Goal: Task Accomplishment & Management: Manage account settings

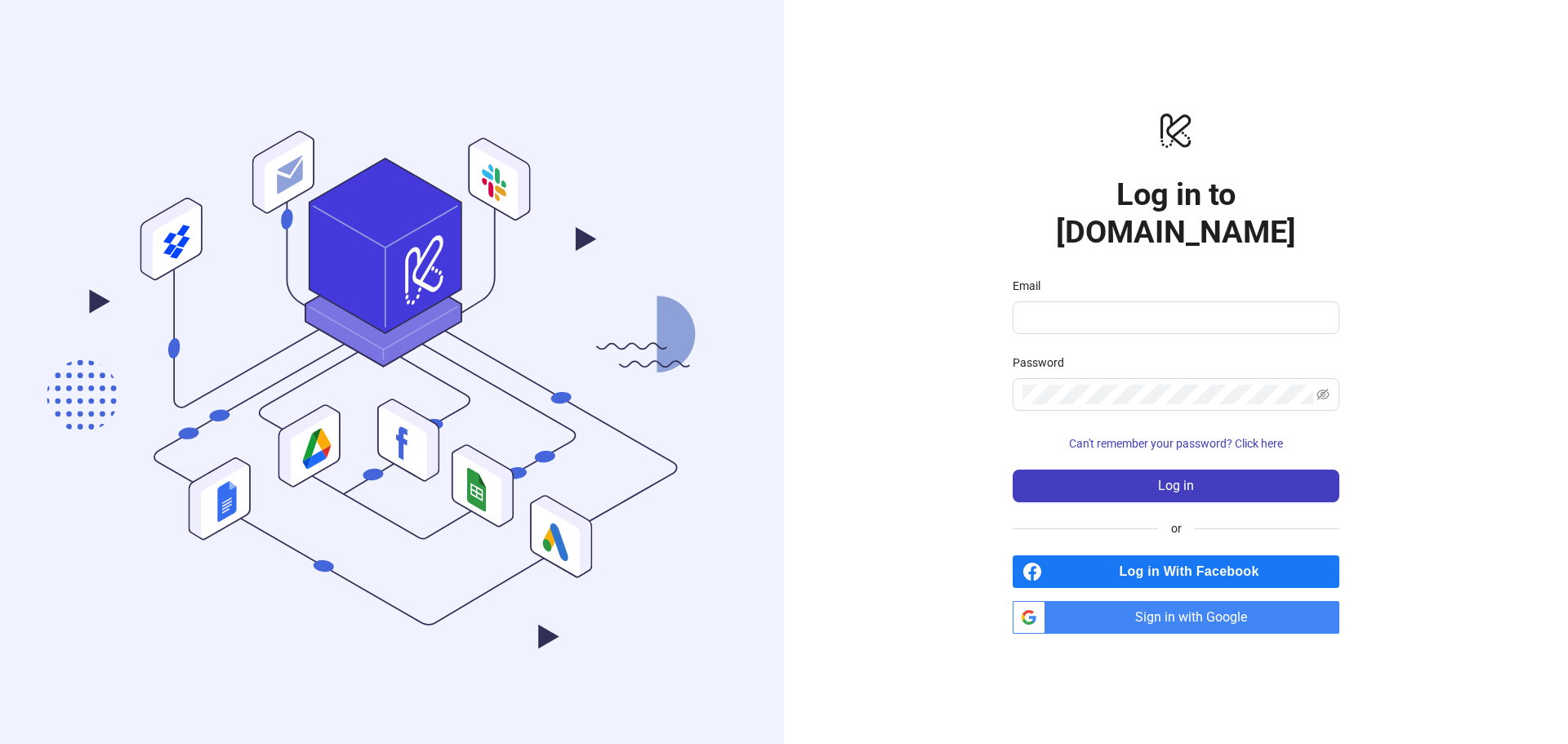
click at [1080, 279] on div "Email" at bounding box center [1175, 289] width 326 height 24
click at [1077, 308] on input "Email" at bounding box center [1174, 317] width 304 height 20
click at [1181, 601] on span "Sign in with Google" at bounding box center [1196, 617] width 288 height 33
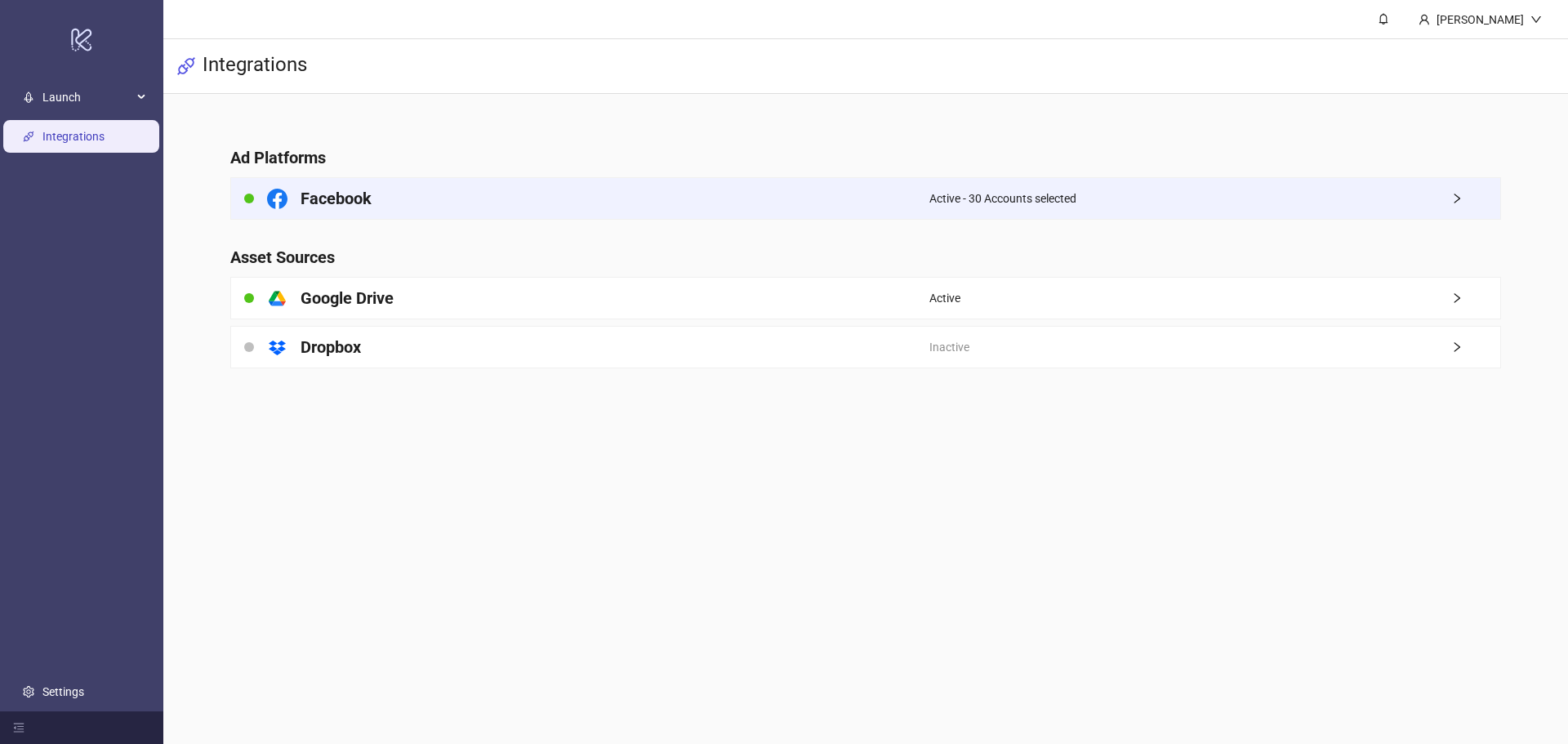
click at [1459, 195] on icon "right" at bounding box center [1458, 198] width 11 height 11
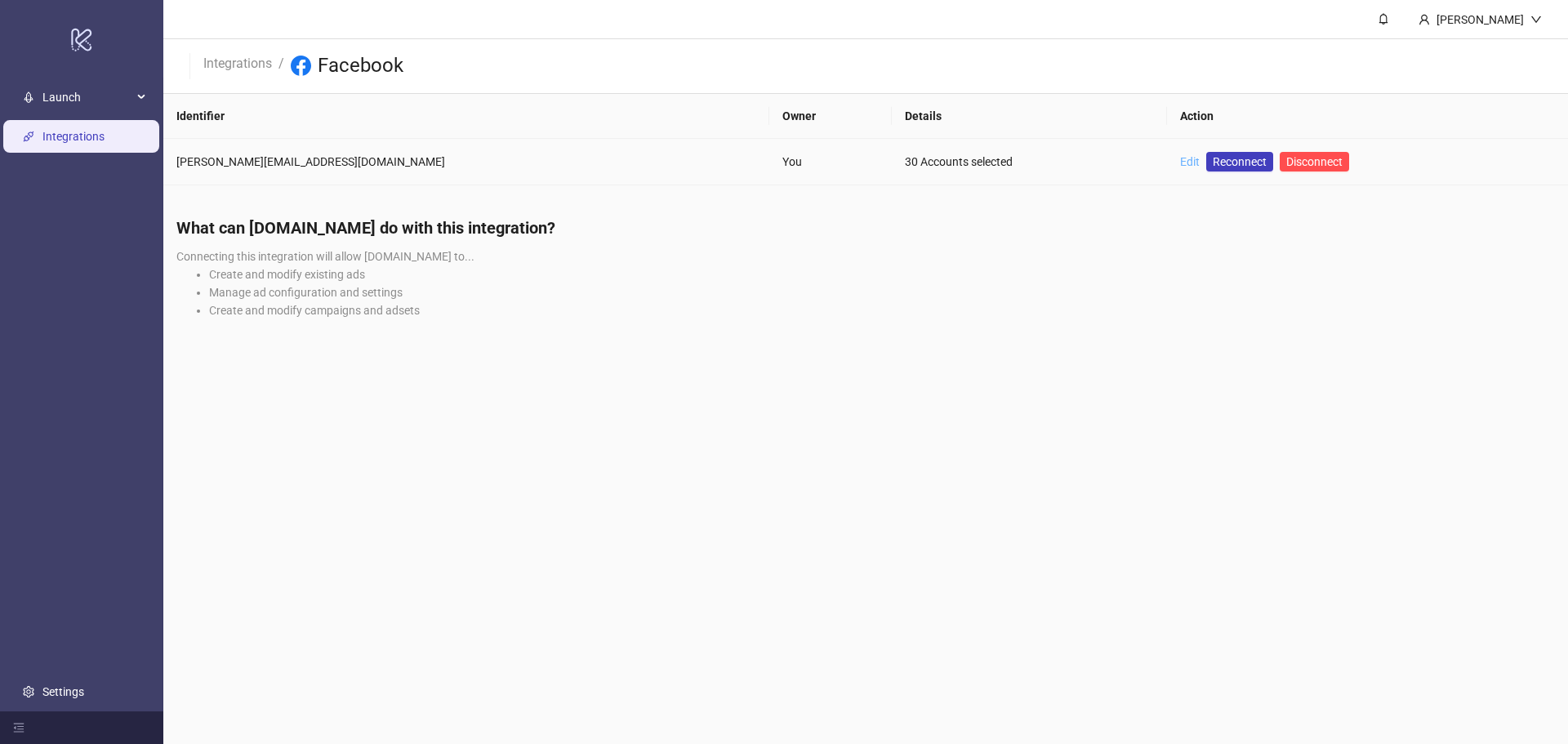
click at [1180, 155] on link "Edit" at bounding box center [1189, 162] width 20 height 13
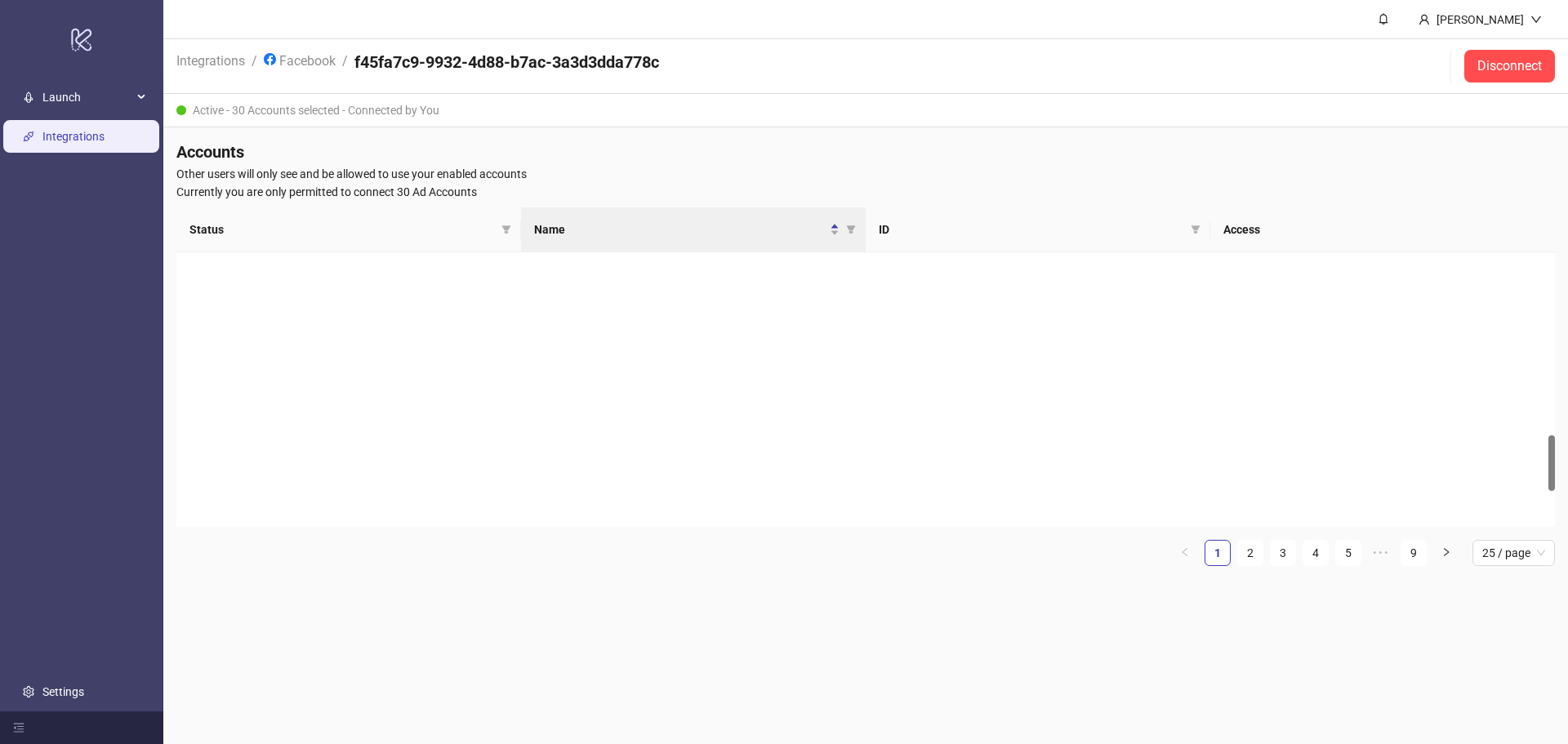
scroll to position [1094, 0]
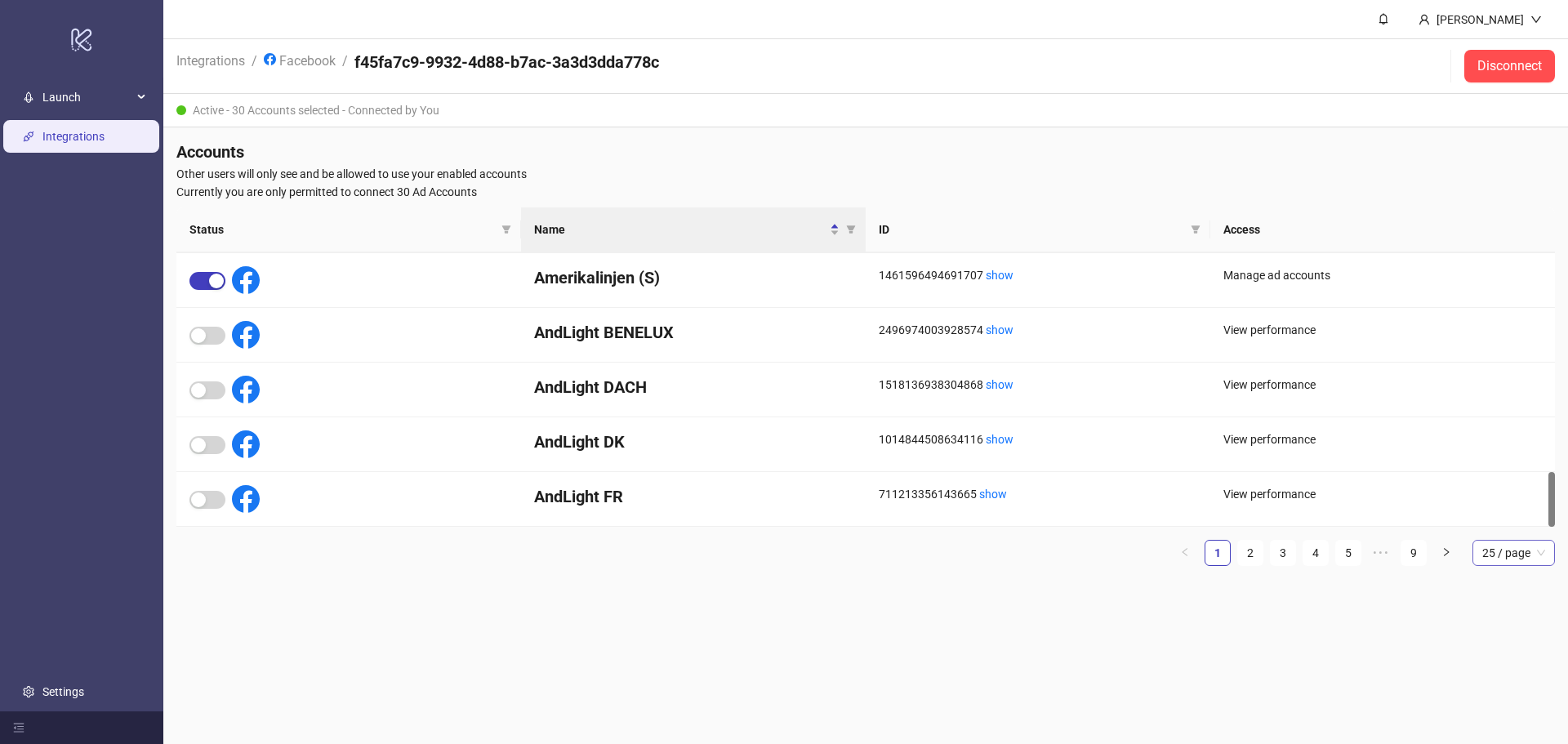
click at [1511, 544] on span "25 / page" at bounding box center [1514, 552] width 63 height 24
click at [1505, 680] on div "100 / page" at bounding box center [1514, 690] width 76 height 26
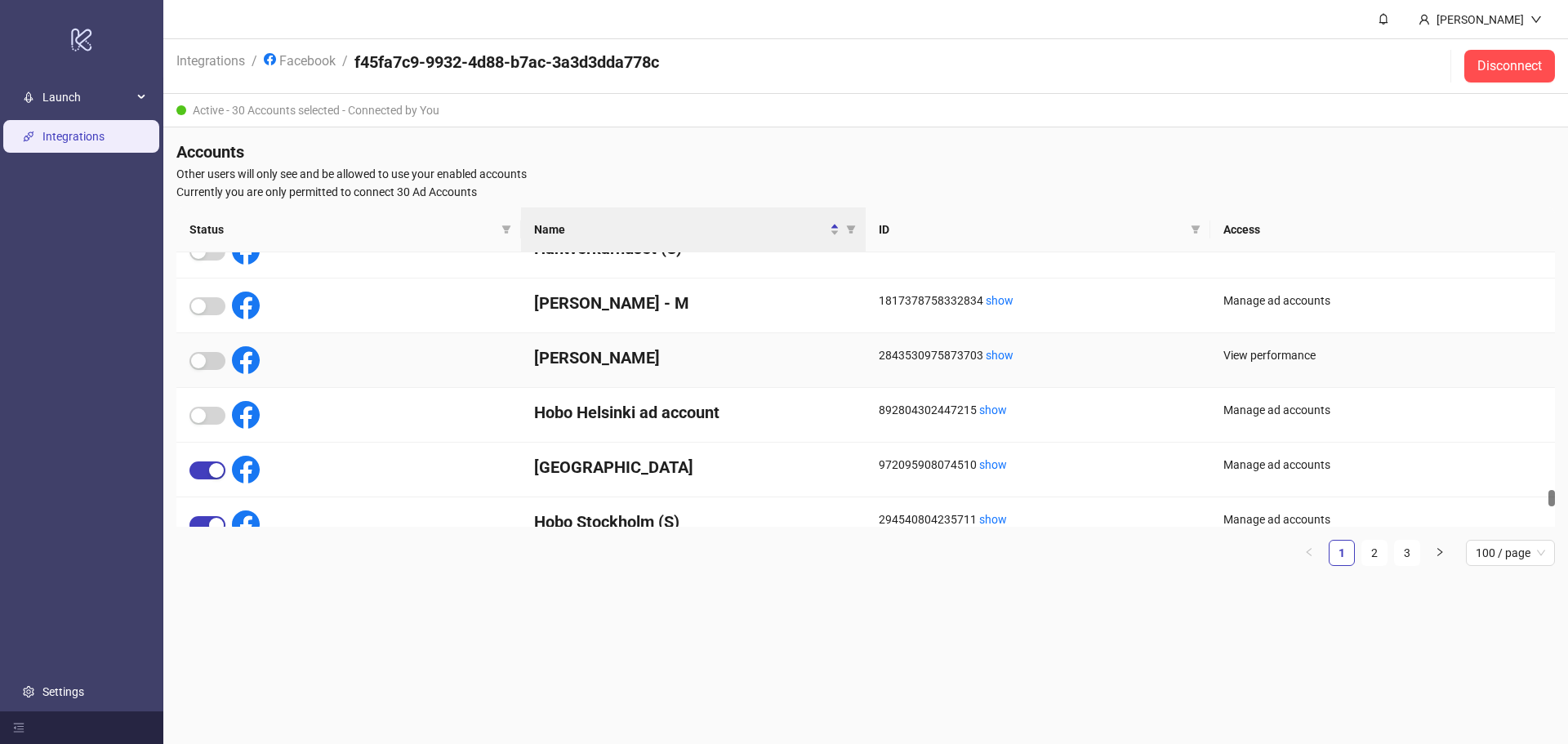
scroll to position [5215, 0]
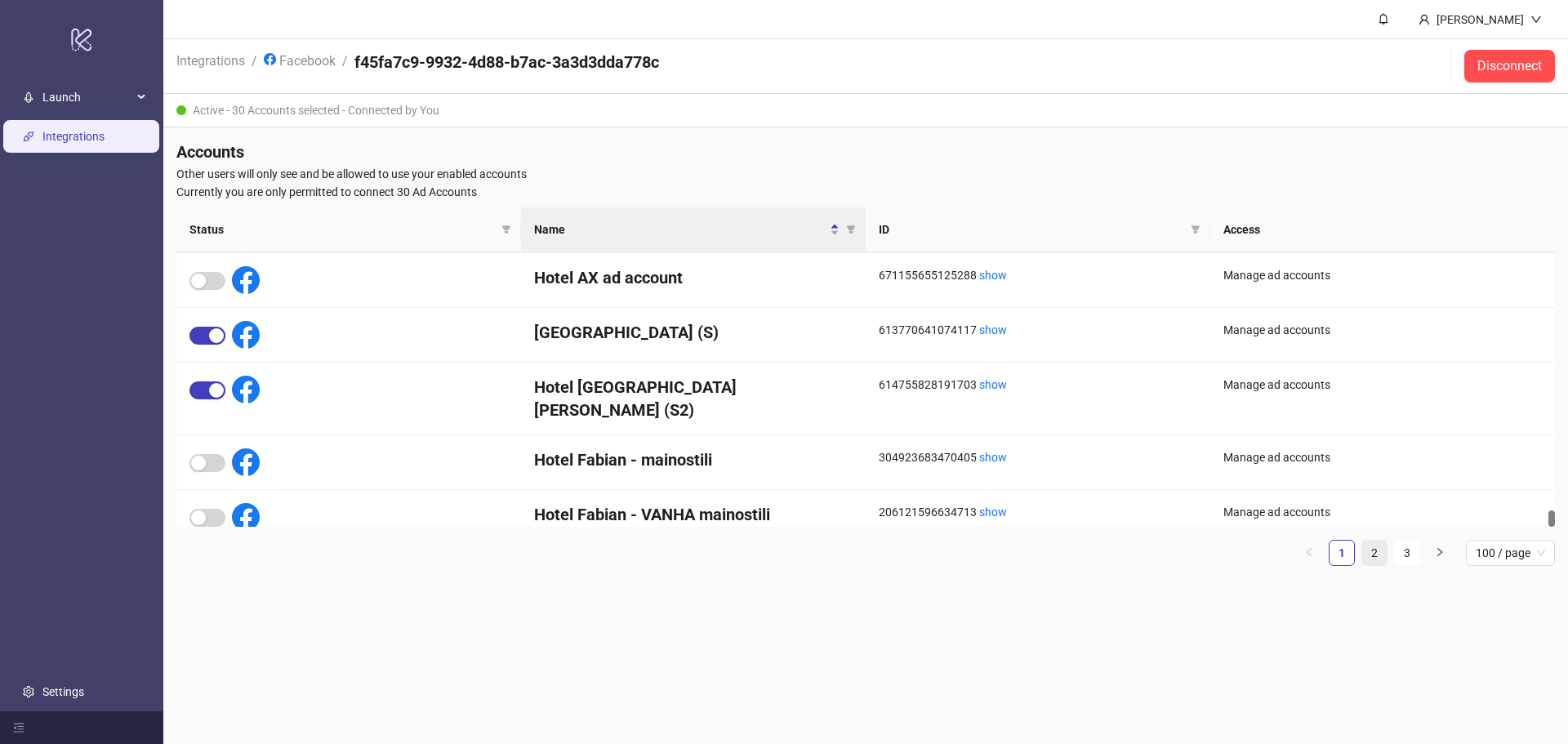
click at [1381, 559] on link "2" at bounding box center [1374, 552] width 24 height 24
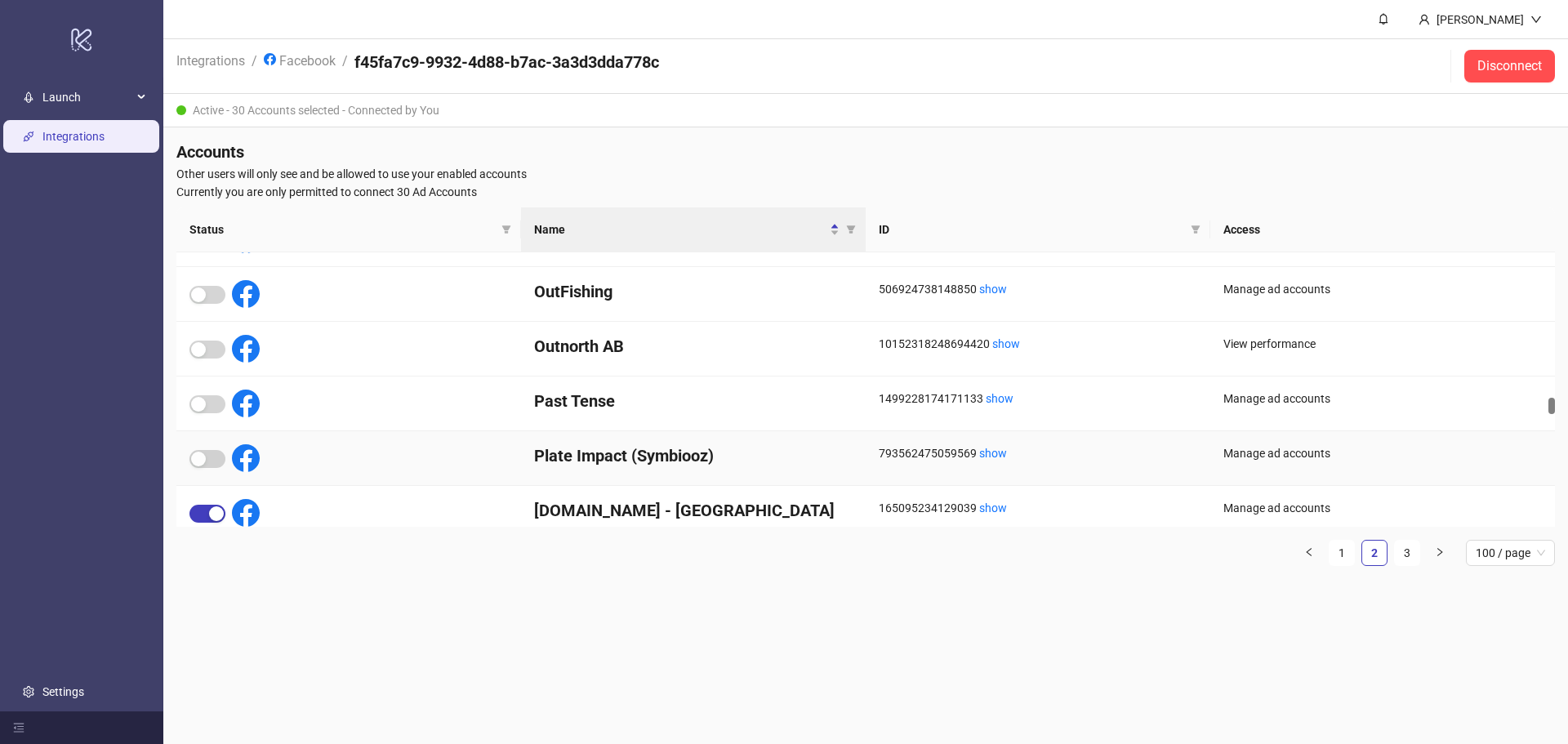
scroll to position [2940, 0]
click at [252, 219] on th "Status" at bounding box center [349, 230] width 345 height 45
click at [206, 224] on span "Status" at bounding box center [342, 229] width 306 height 18
click at [508, 223] on span at bounding box center [506, 229] width 16 height 24
click at [474, 284] on span "Inactive" at bounding box center [463, 284] width 53 height 18
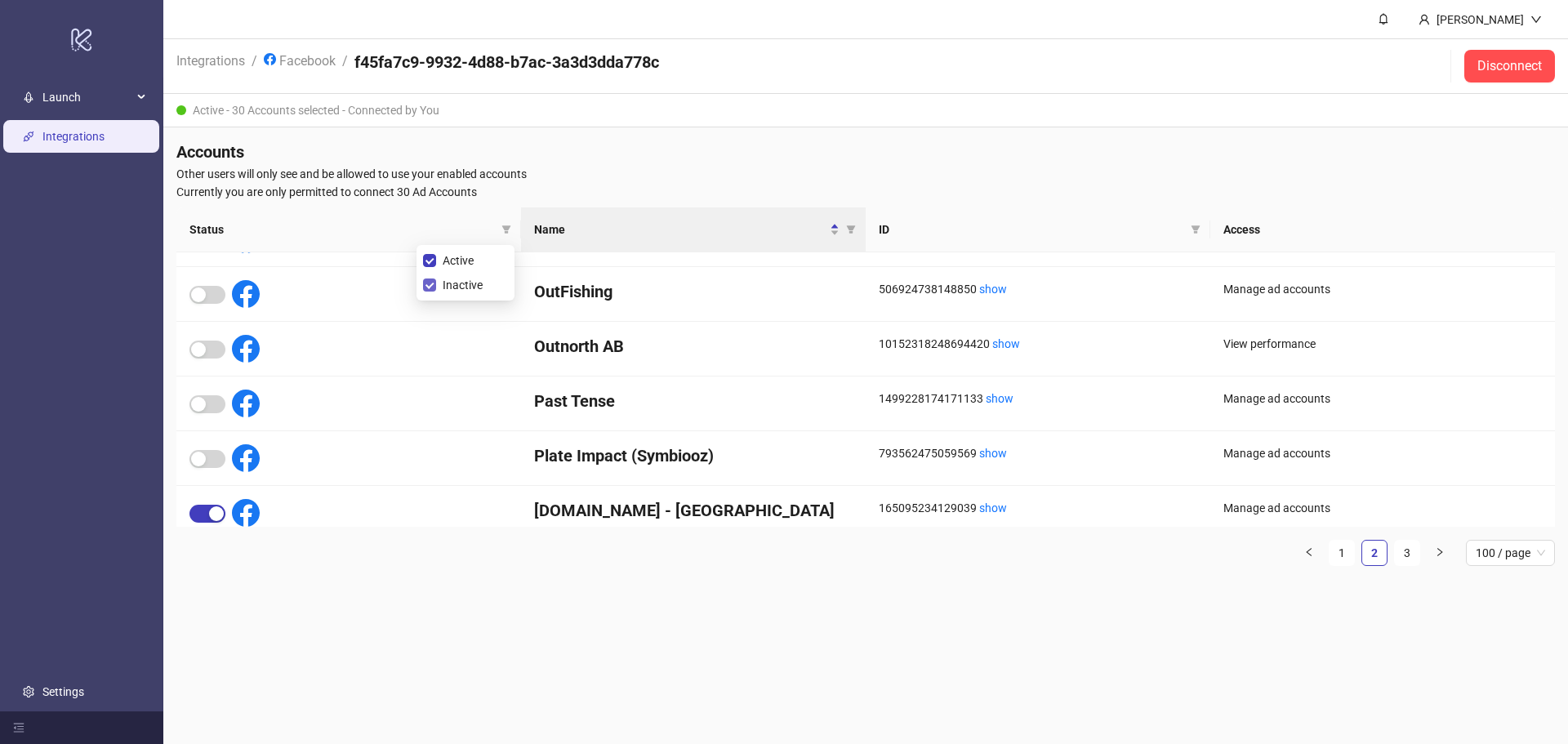
scroll to position [1318, 0]
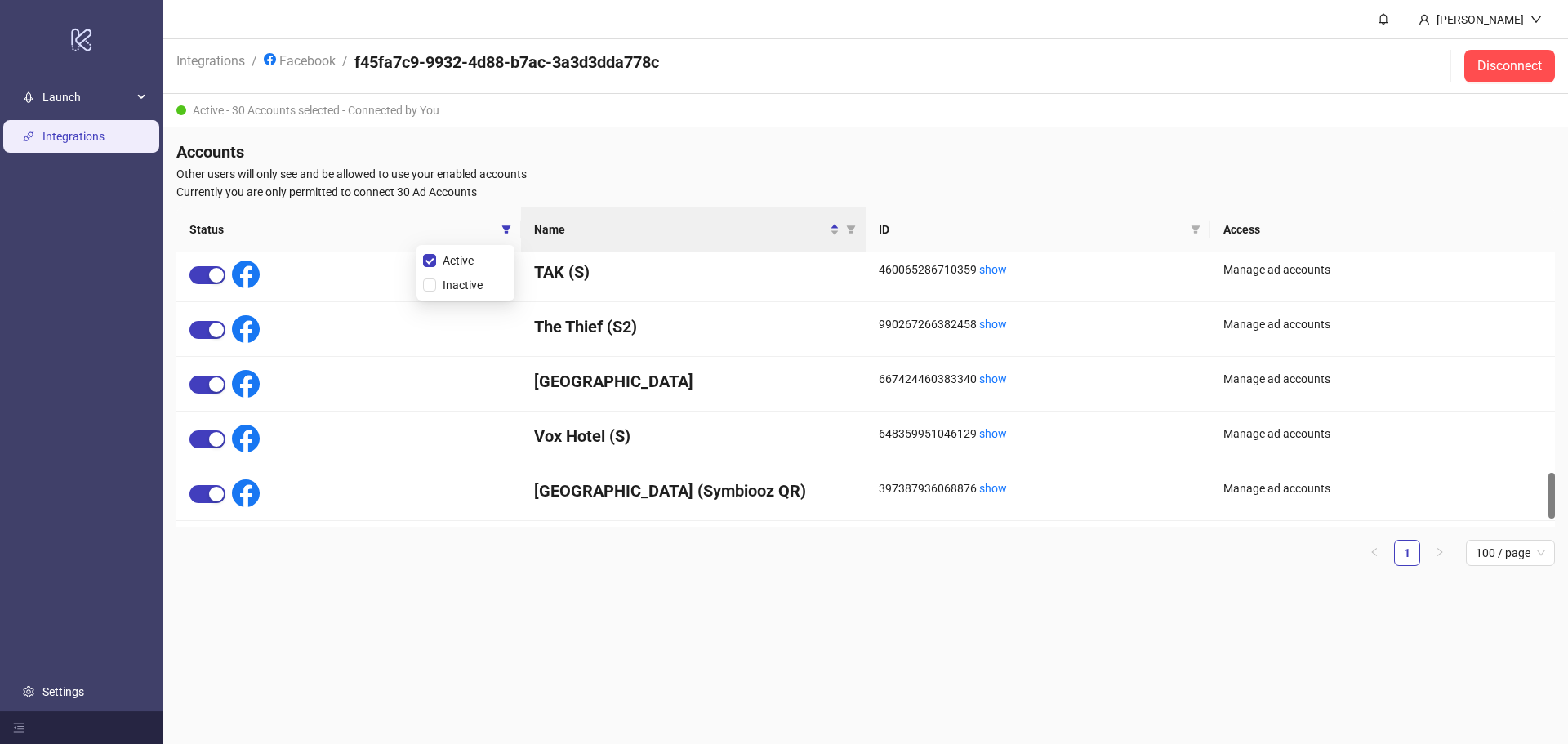
click at [748, 156] on h4 "Accounts" at bounding box center [866, 151] width 1379 height 22
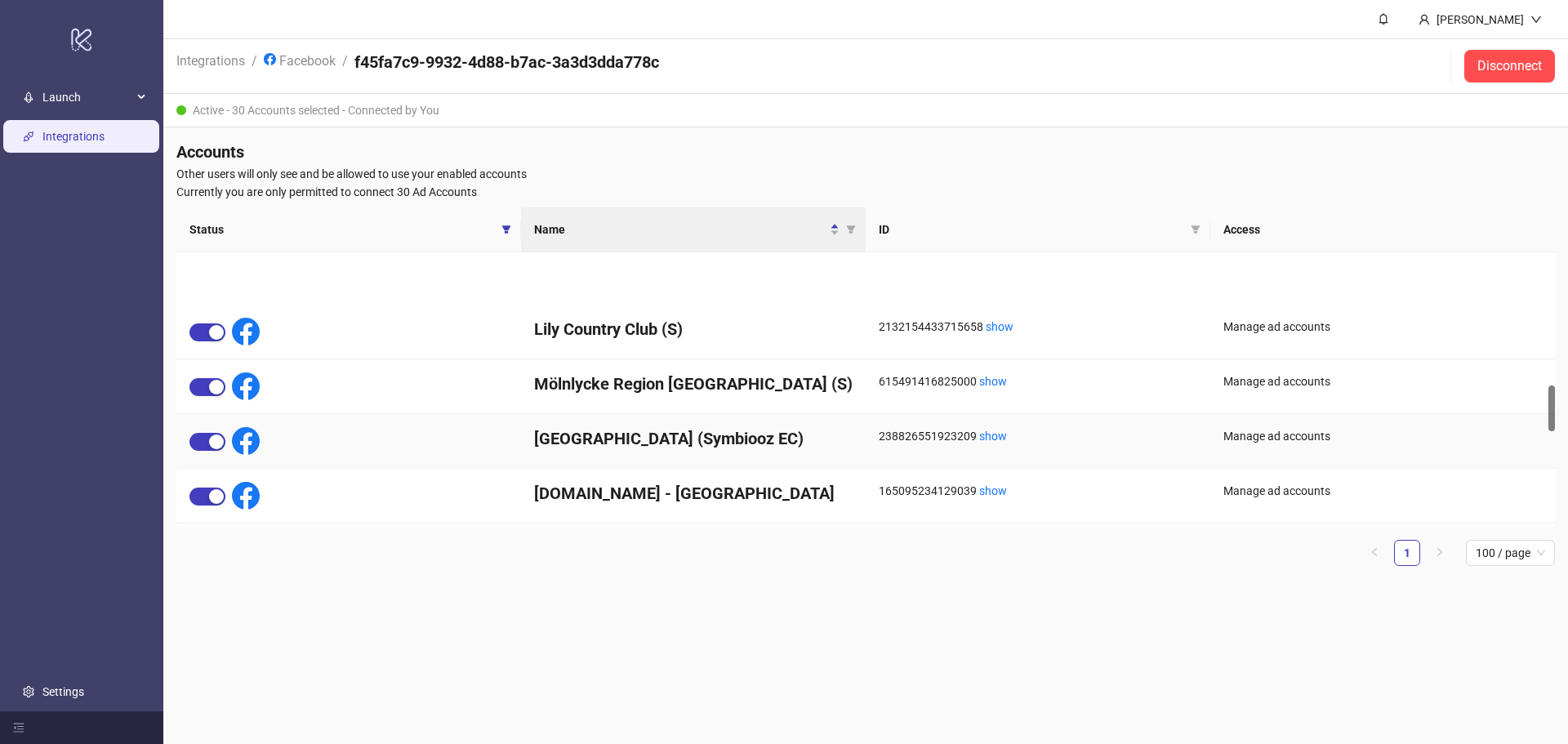
scroll to position [877, 0]
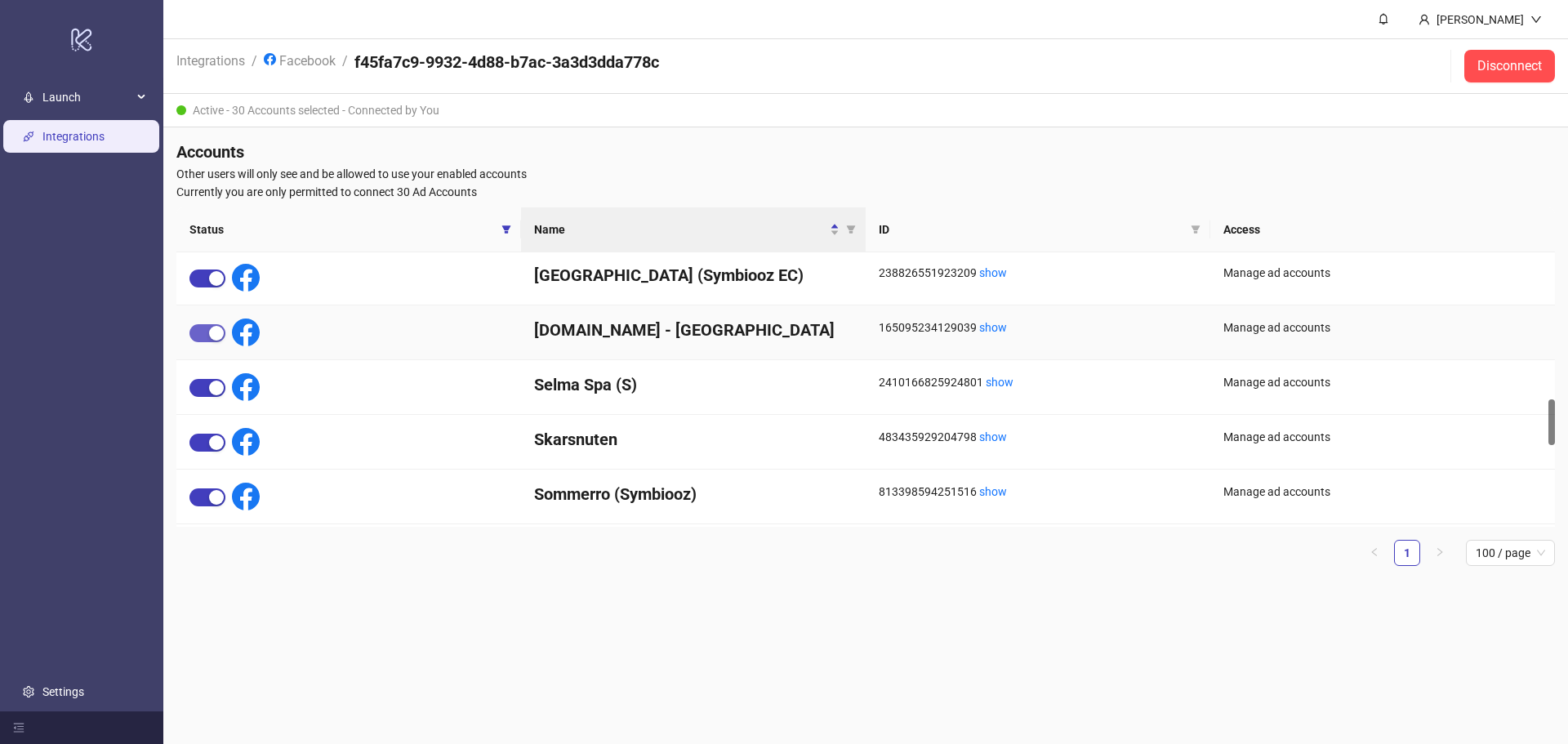
click at [194, 331] on span "button" at bounding box center [208, 333] width 36 height 18
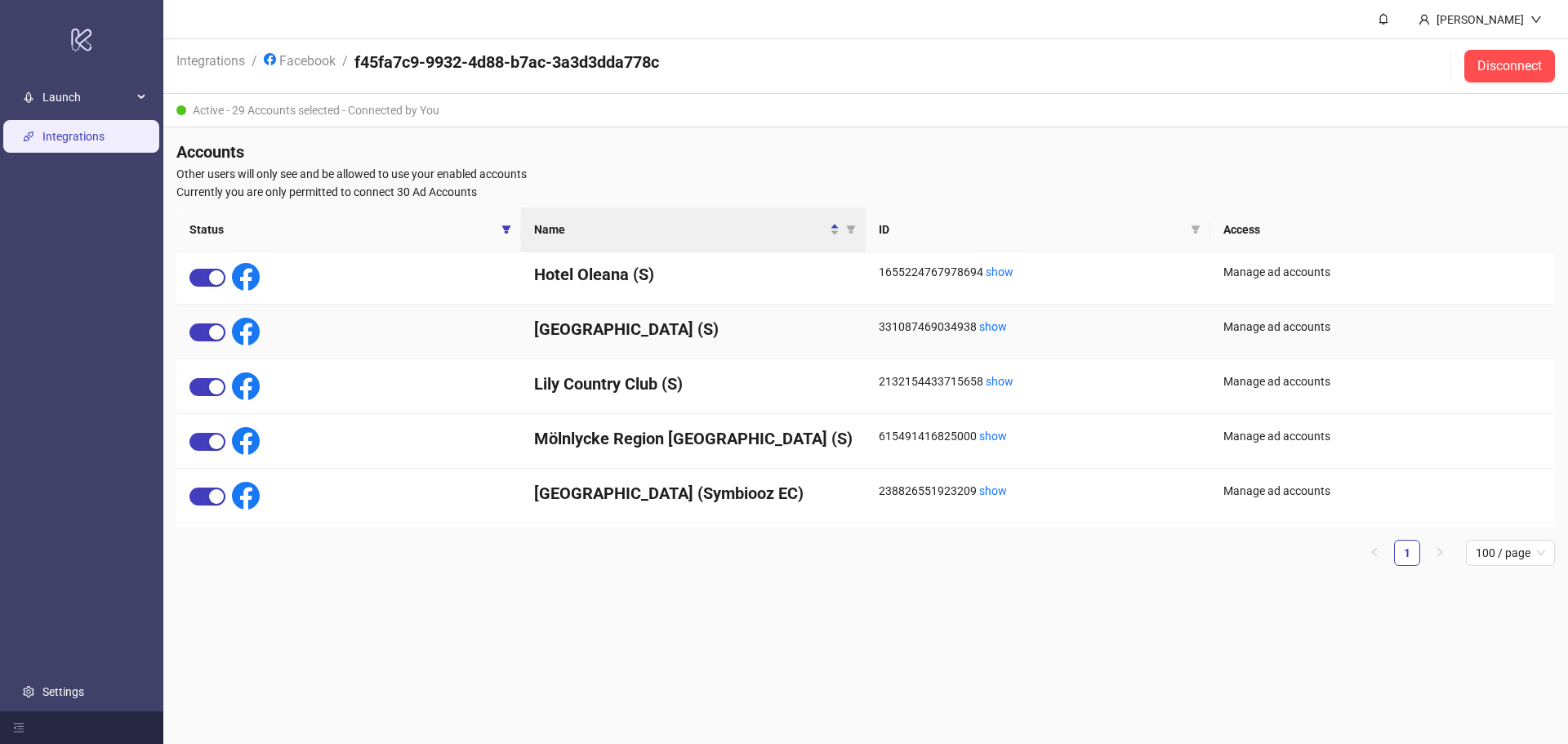
scroll to position [495, 0]
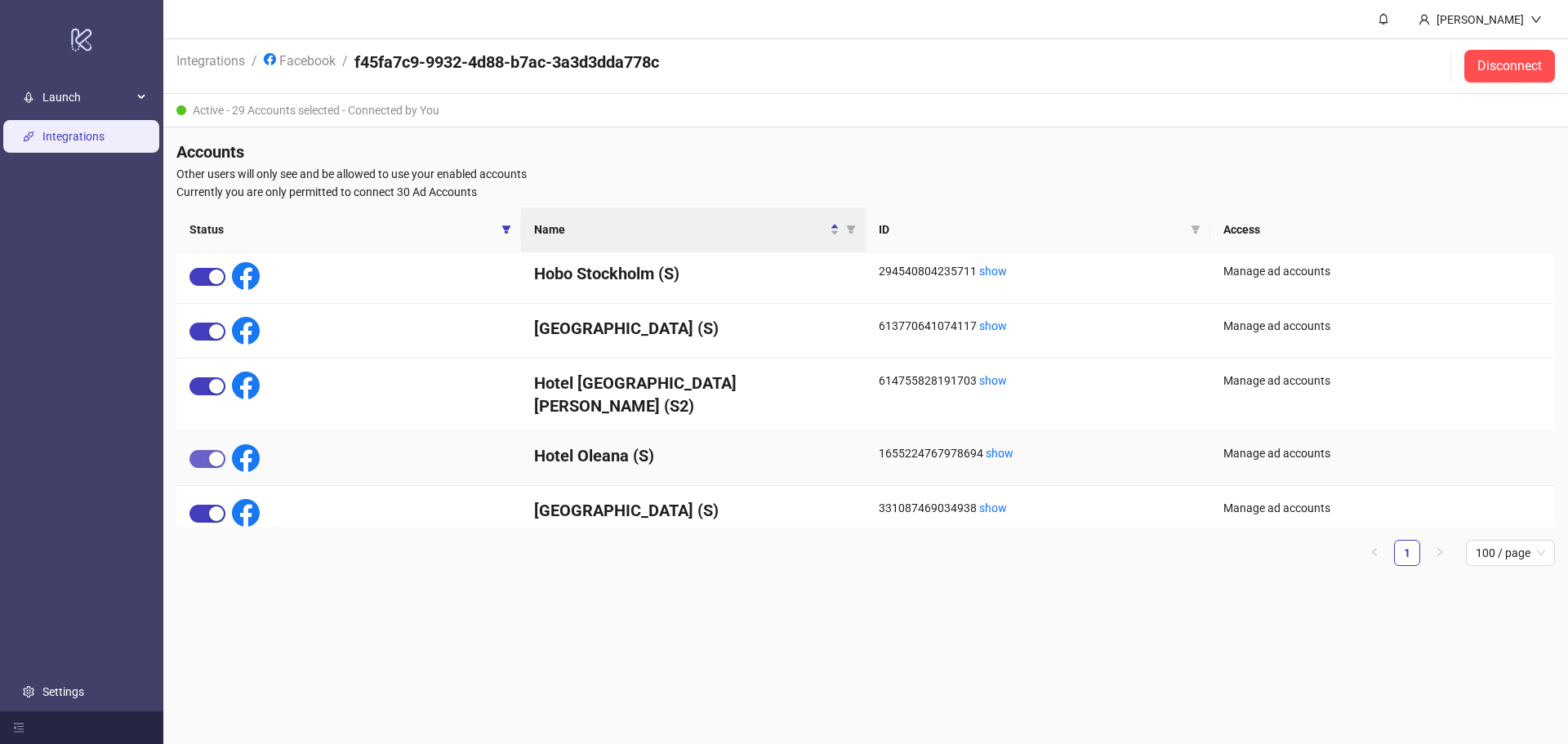
click at [197, 450] on span "button" at bounding box center [208, 458] width 36 height 18
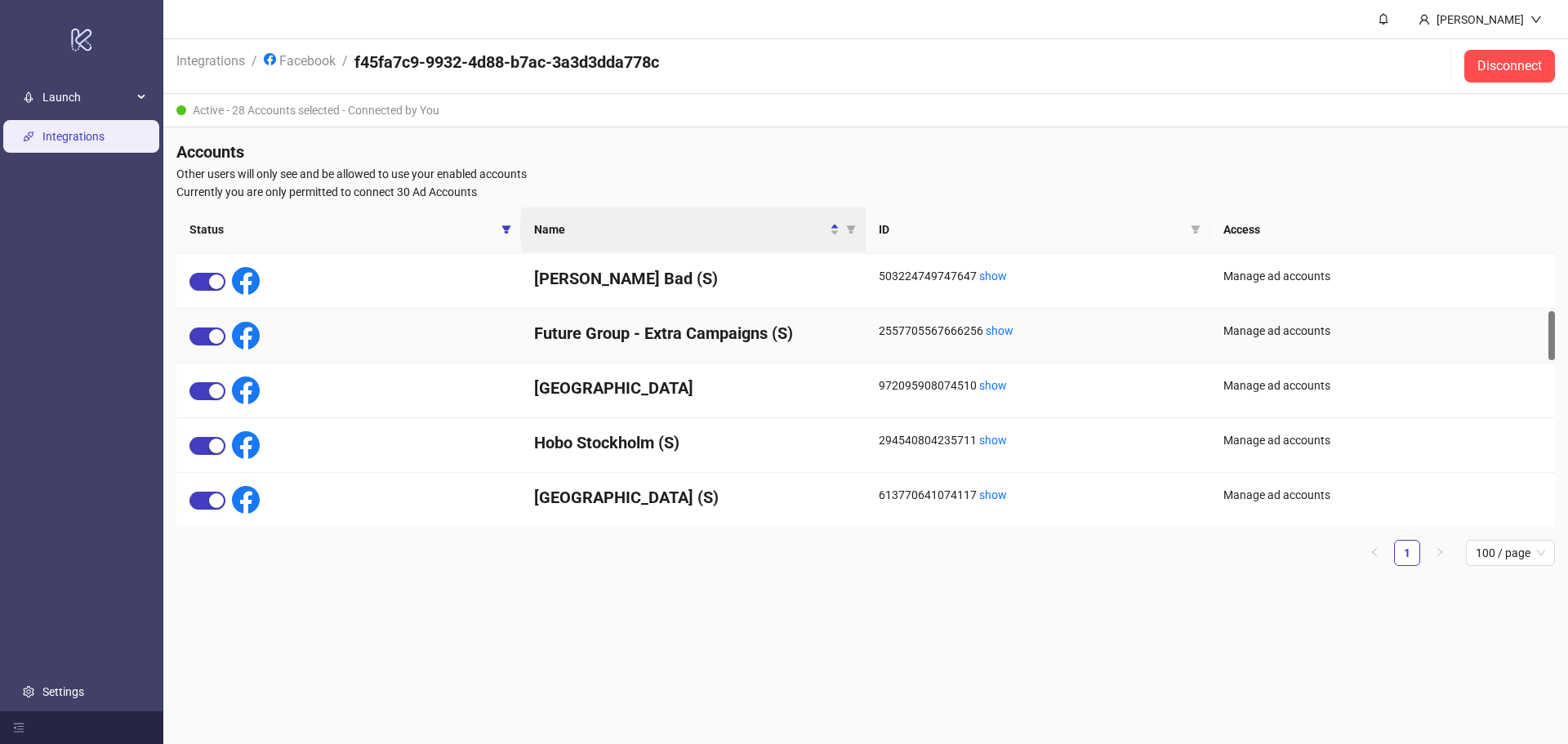
scroll to position [326, 0]
click at [198, 333] on span "button" at bounding box center [208, 336] width 36 height 18
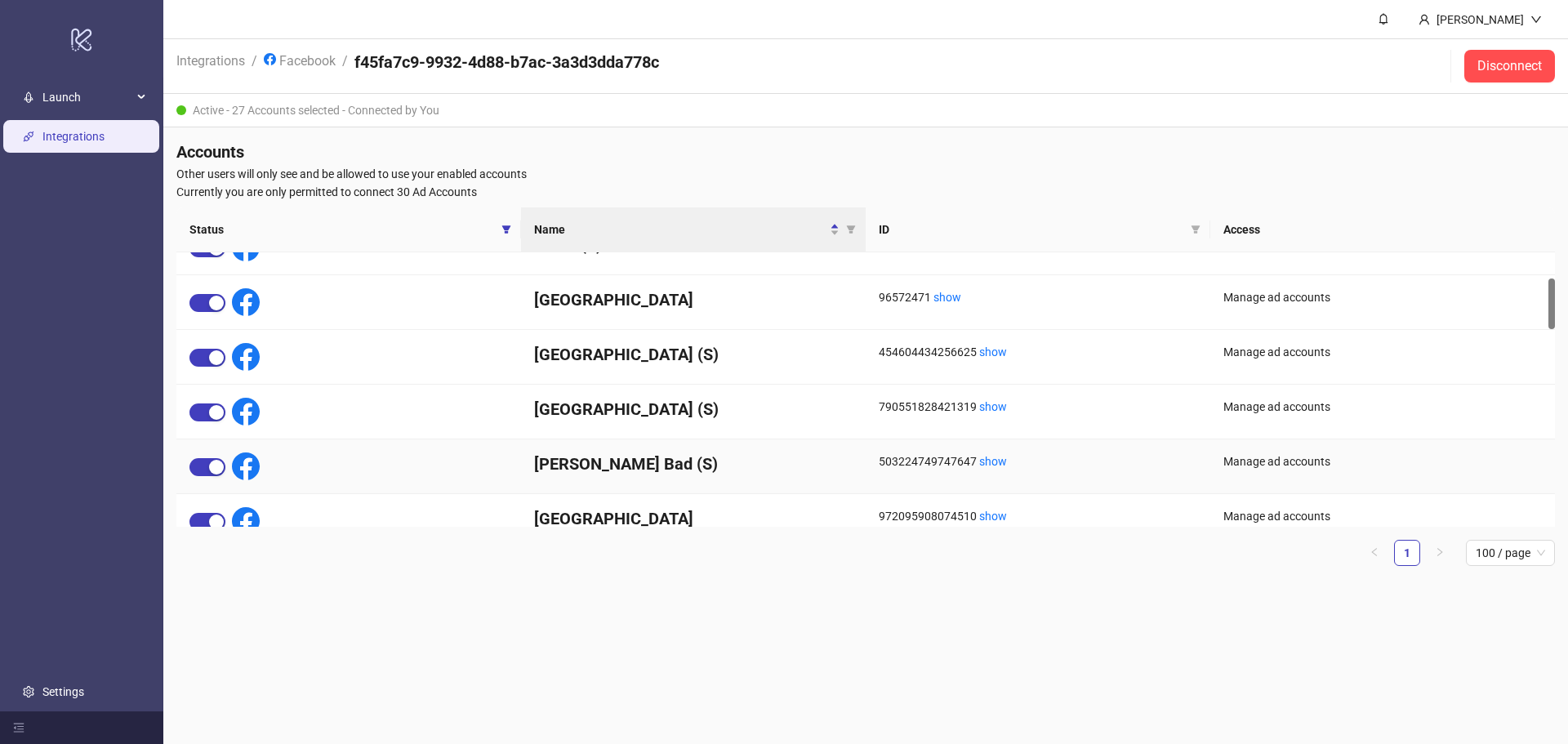
scroll to position [0, 0]
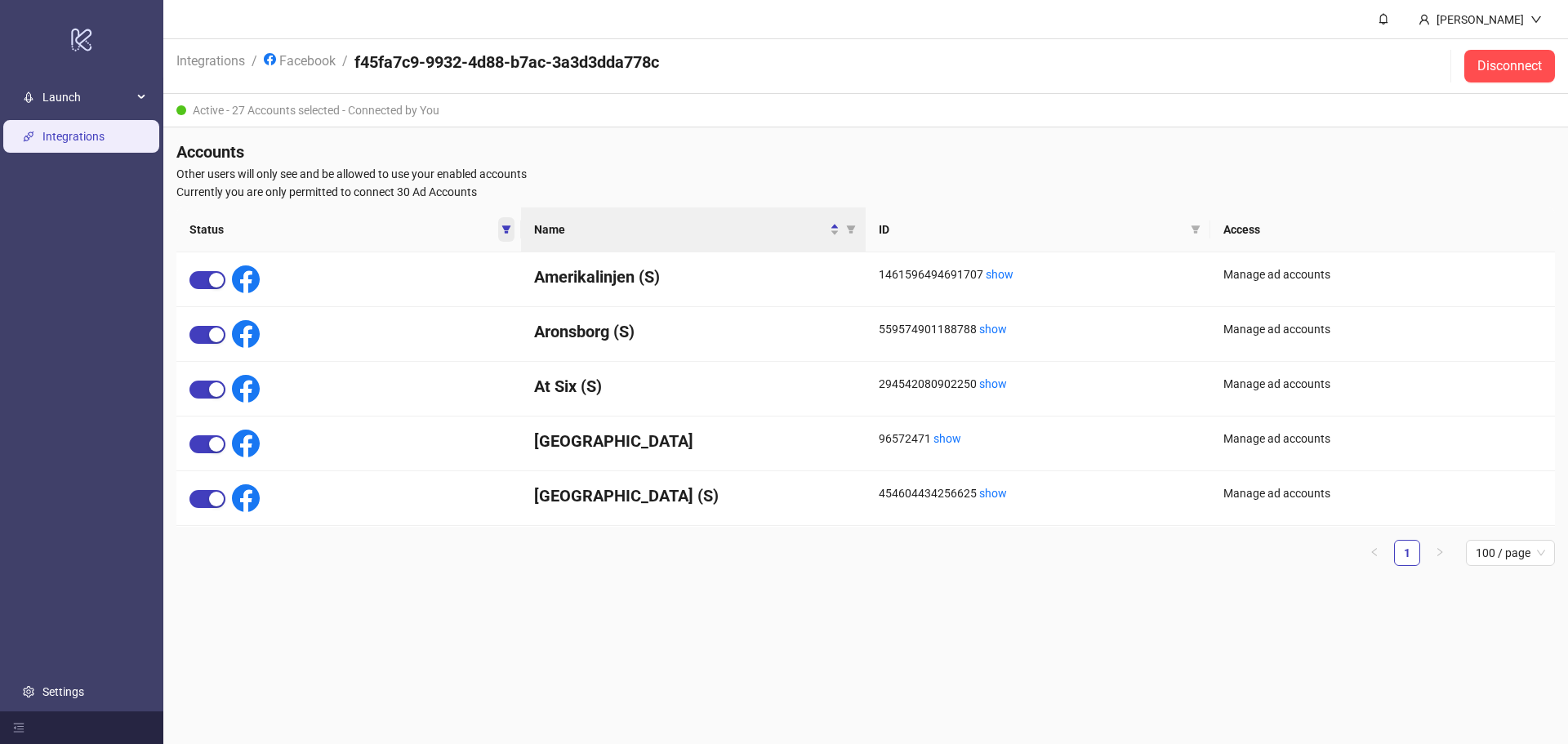
click at [510, 230] on icon "filter" at bounding box center [506, 229] width 9 height 9
click at [439, 286] on span "Inactive" at bounding box center [463, 284] width 53 height 18
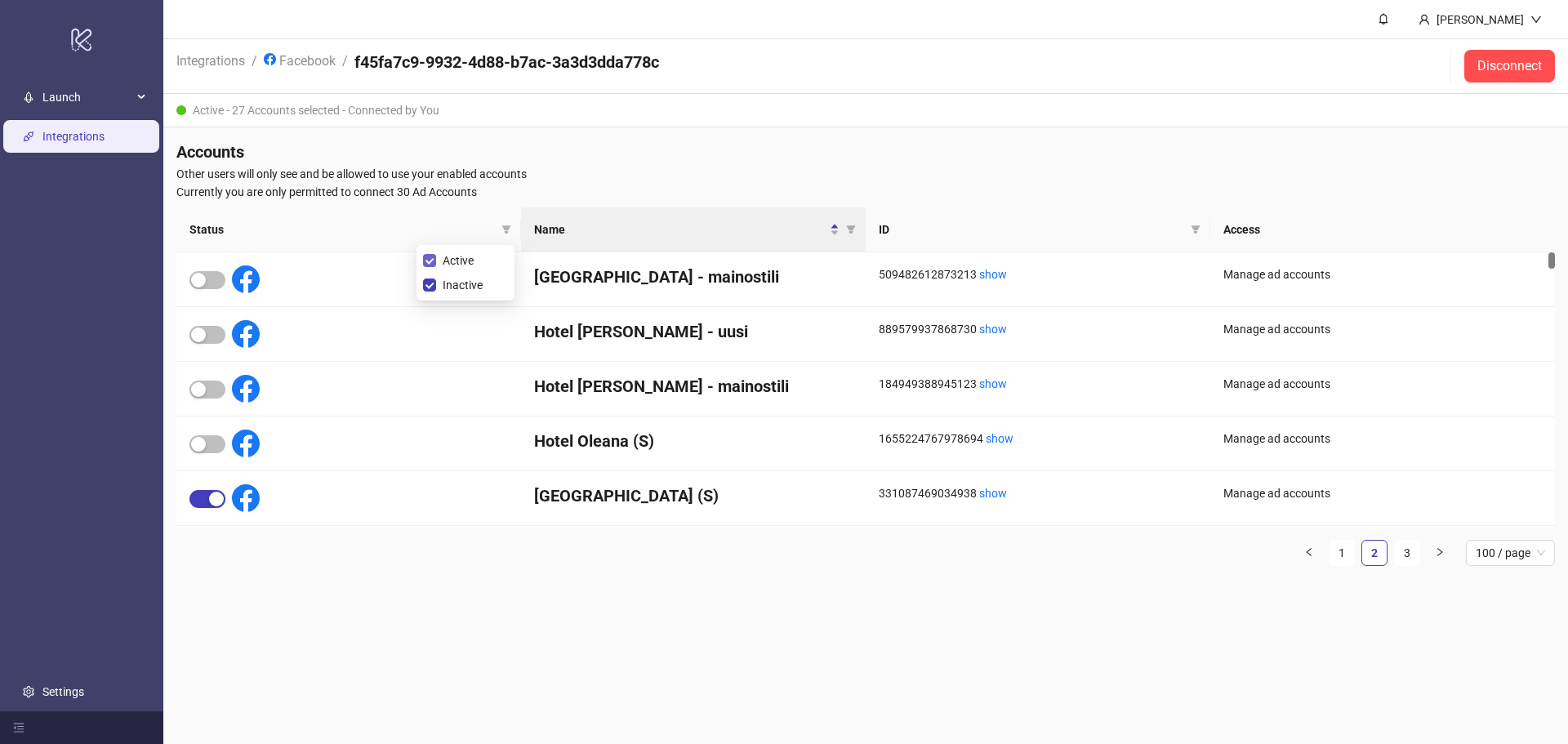
click at [438, 261] on span "Active" at bounding box center [458, 260] width 44 height 18
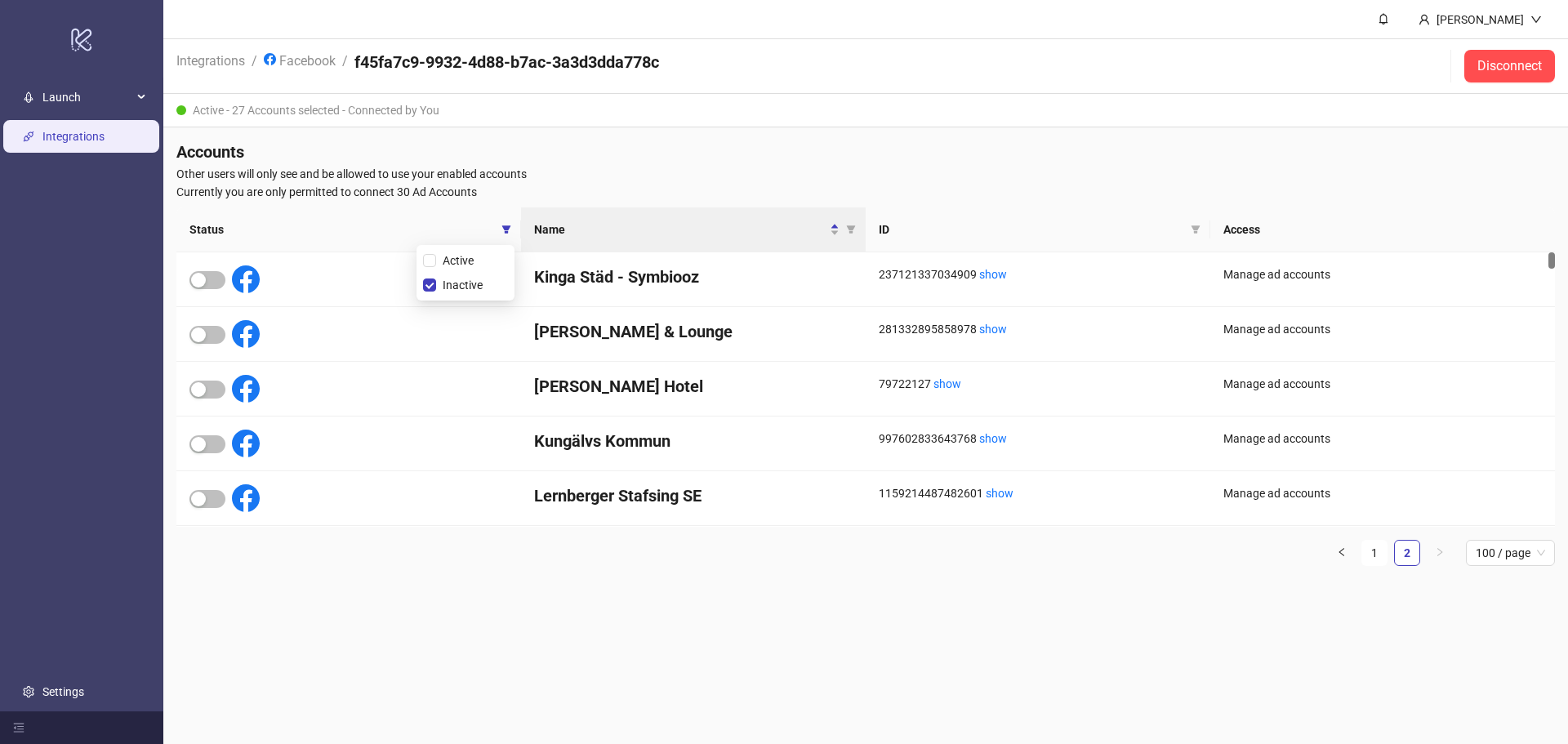
click at [657, 171] on span "Other users will only see and be allowed to use your enabled accounts" at bounding box center [866, 173] width 1379 height 18
click at [1367, 547] on link "1" at bounding box center [1374, 552] width 24 height 24
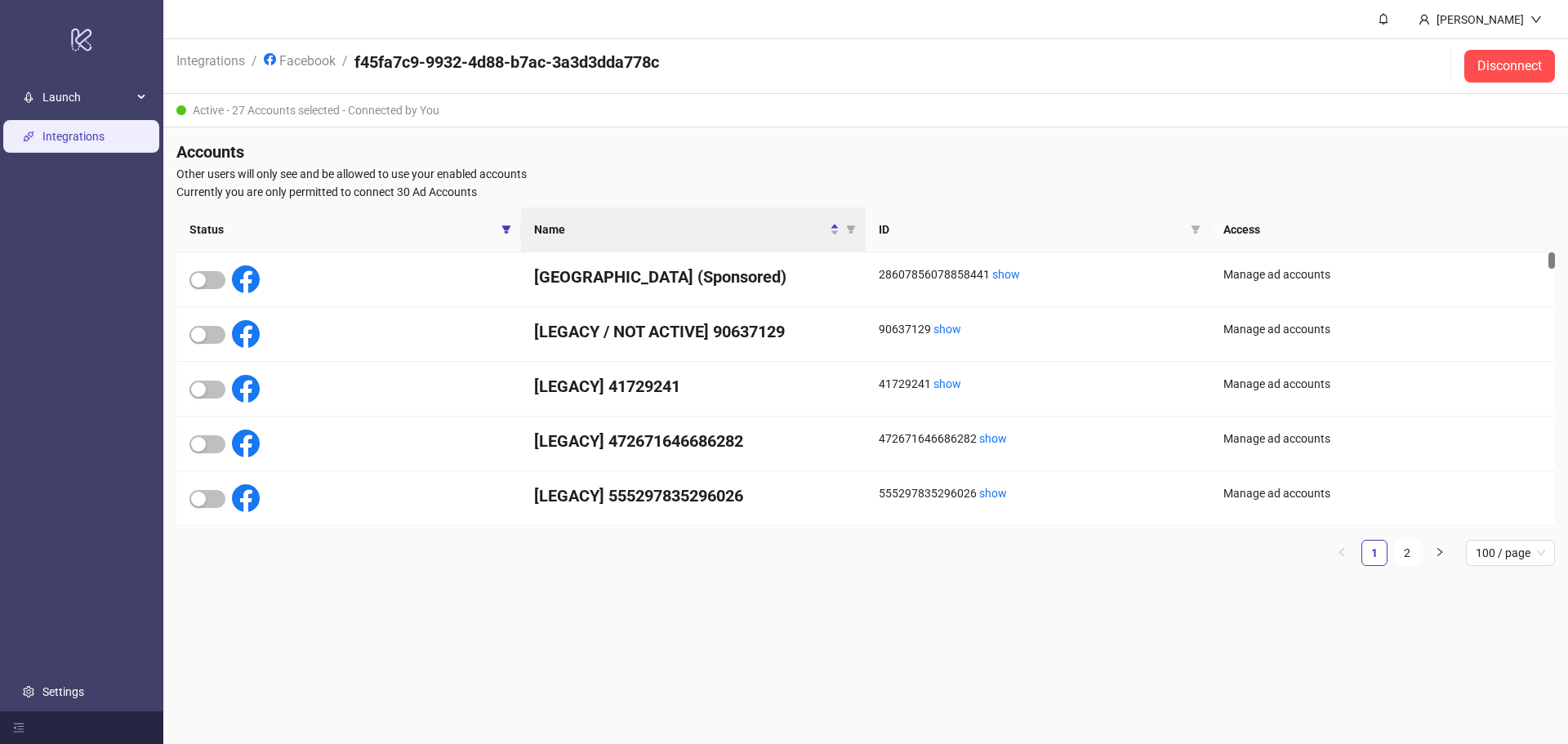
click at [626, 600] on main "[PERSON_NAME] Integrations / Facebook / f45fa7c9-9932-4d88-b7ac-3a3d3dda778c Di…" at bounding box center [866, 372] width 1405 height 744
click at [1408, 558] on link "2" at bounding box center [1407, 552] width 24 height 24
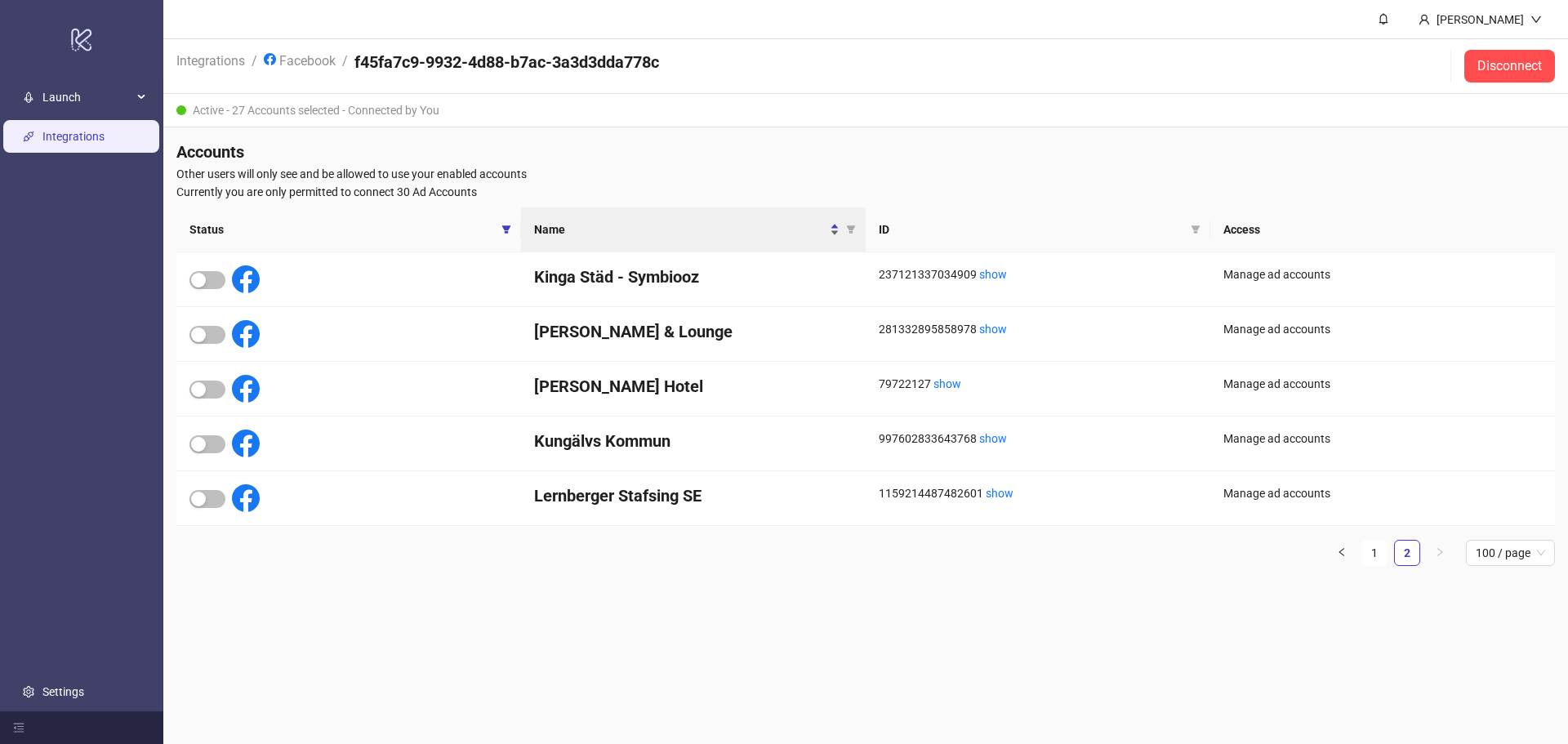
click at [668, 222] on span "Name" at bounding box center [680, 229] width 293 height 18
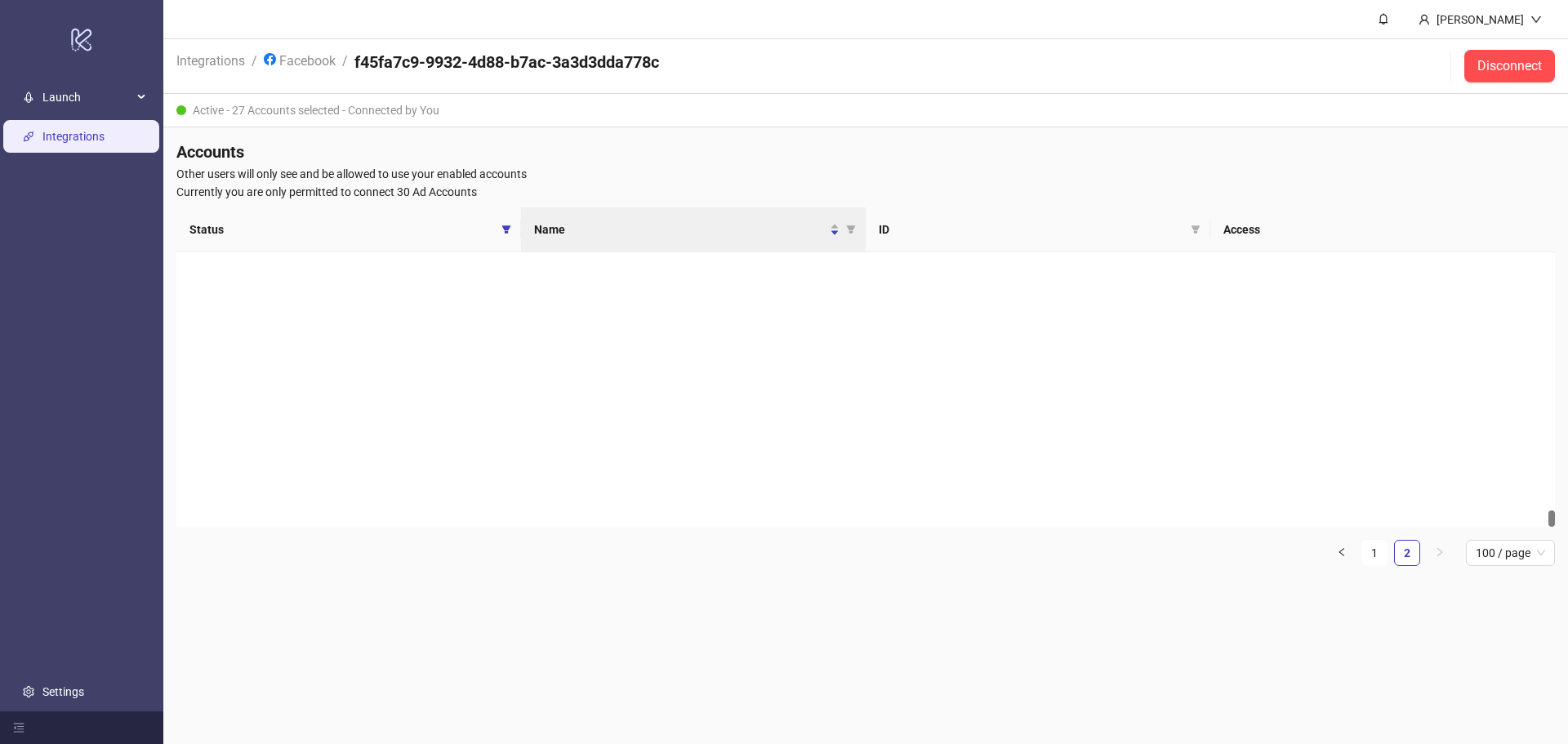
scroll to position [4777, 0]
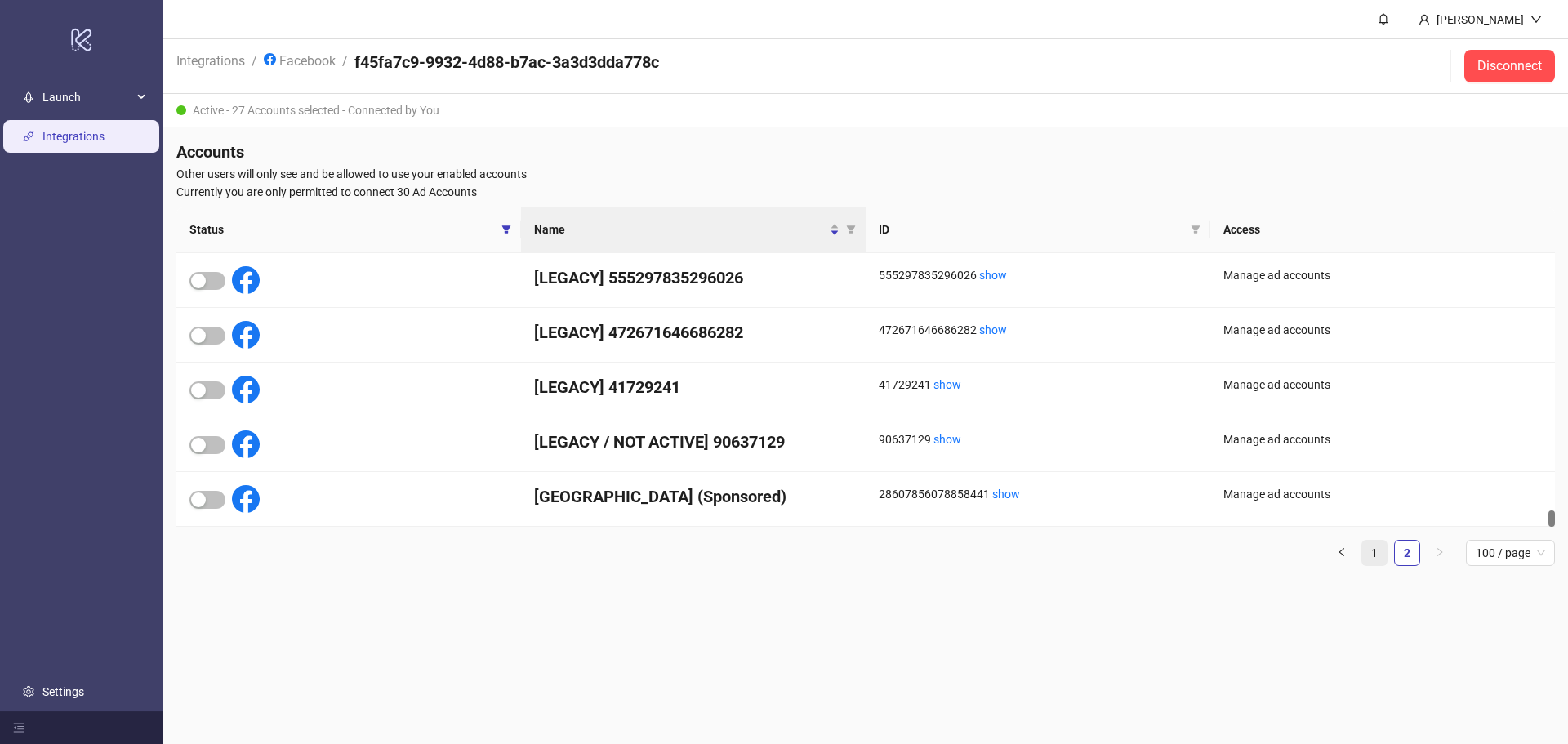
click at [1378, 547] on link "1" at bounding box center [1374, 552] width 24 height 24
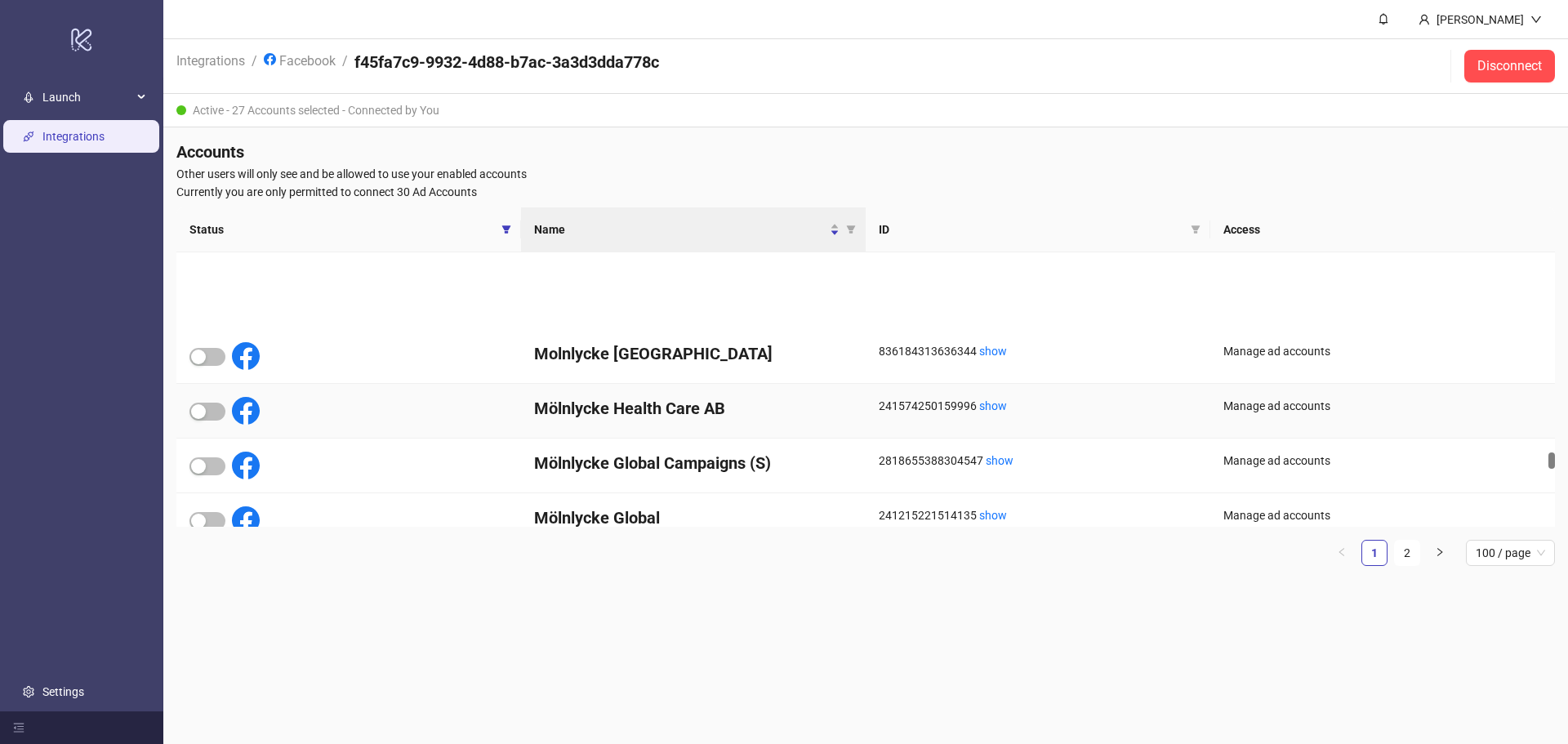
scroll to position [3934, 0]
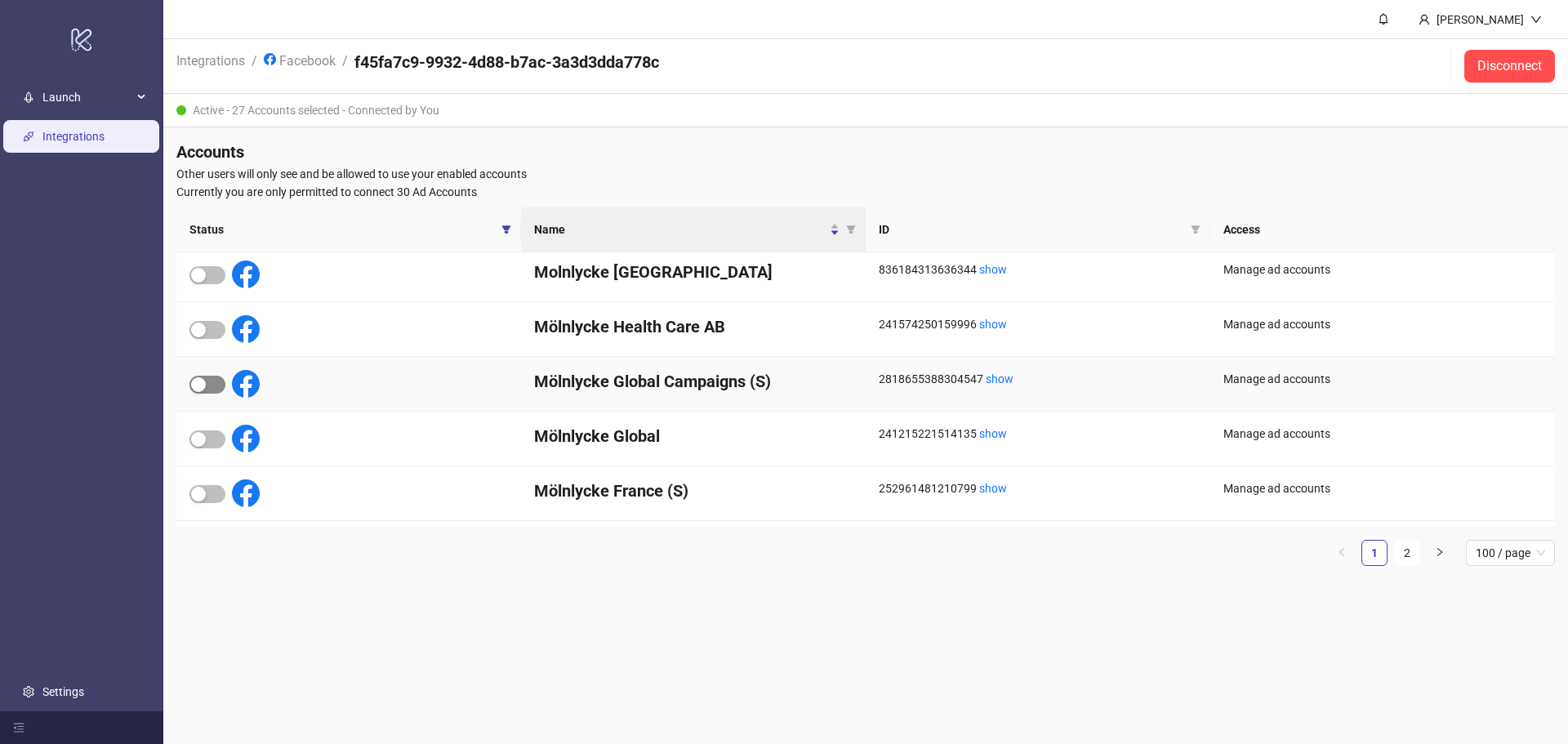
click at [214, 387] on span "button" at bounding box center [208, 384] width 36 height 18
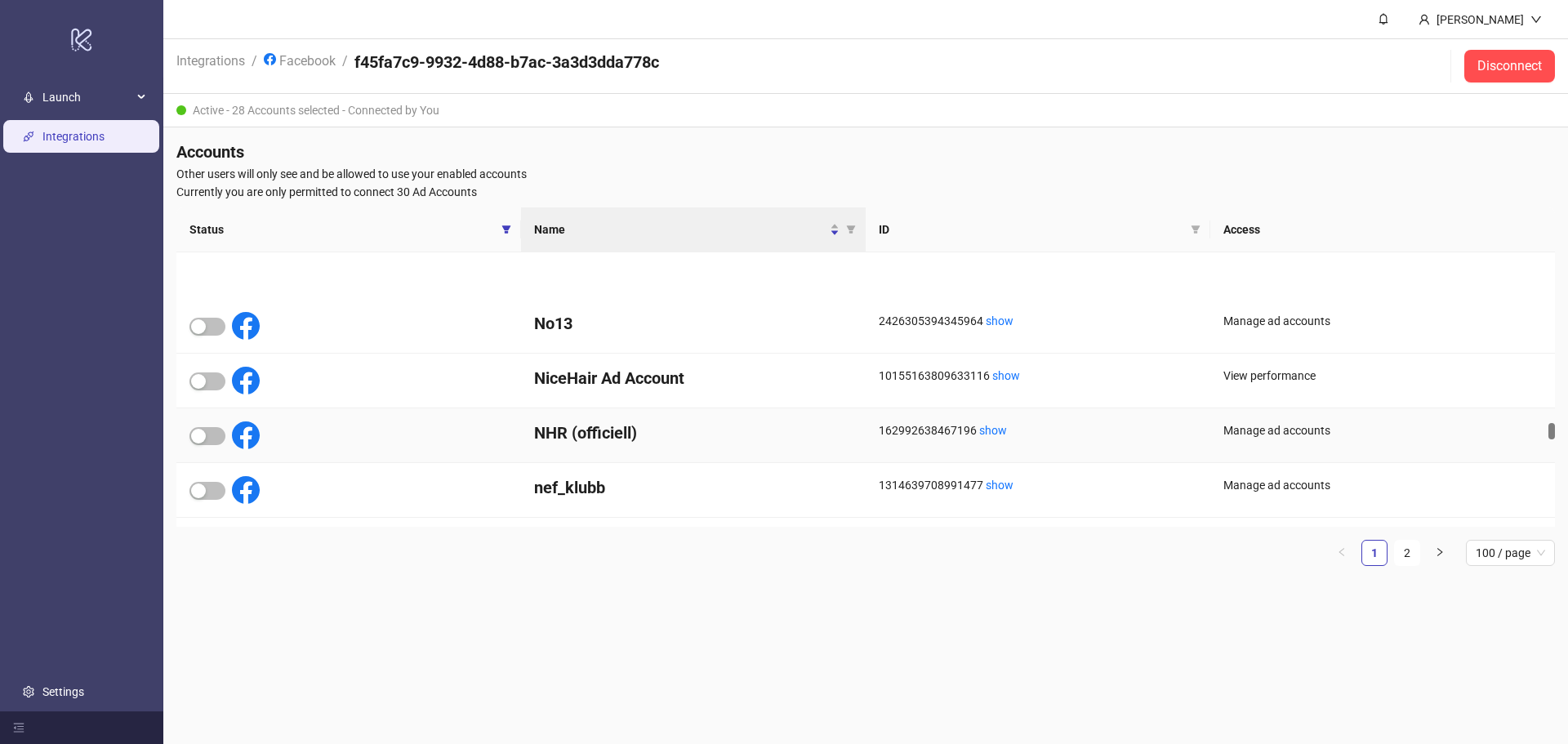
scroll to position [3771, 0]
